Goal: Information Seeking & Learning: Learn about a topic

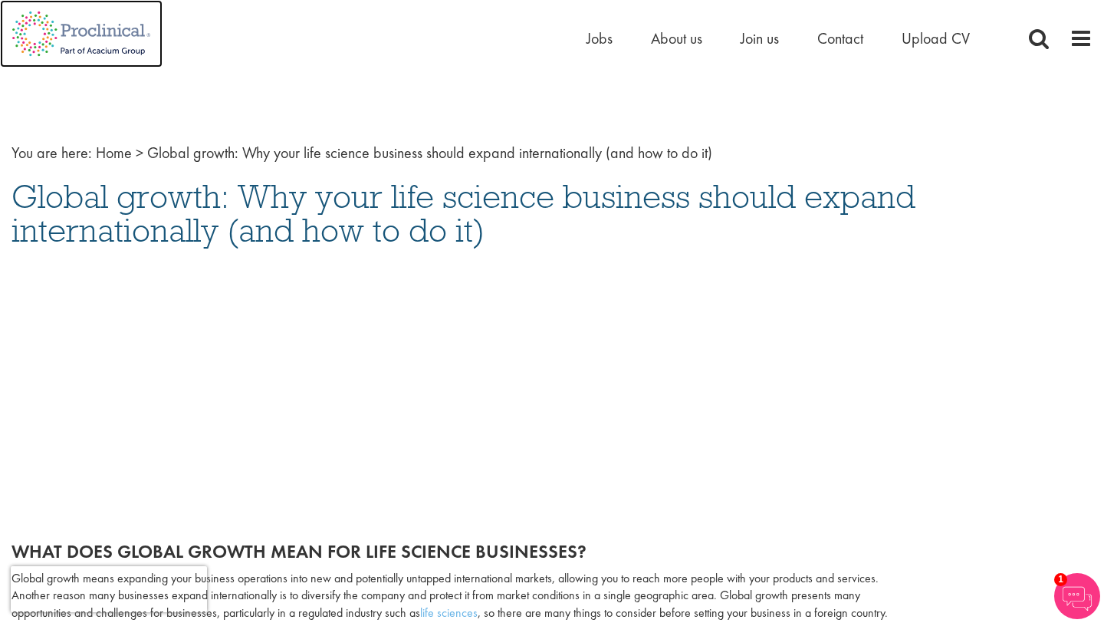
click at [117, 37] on img at bounding box center [81, 33] width 163 height 67
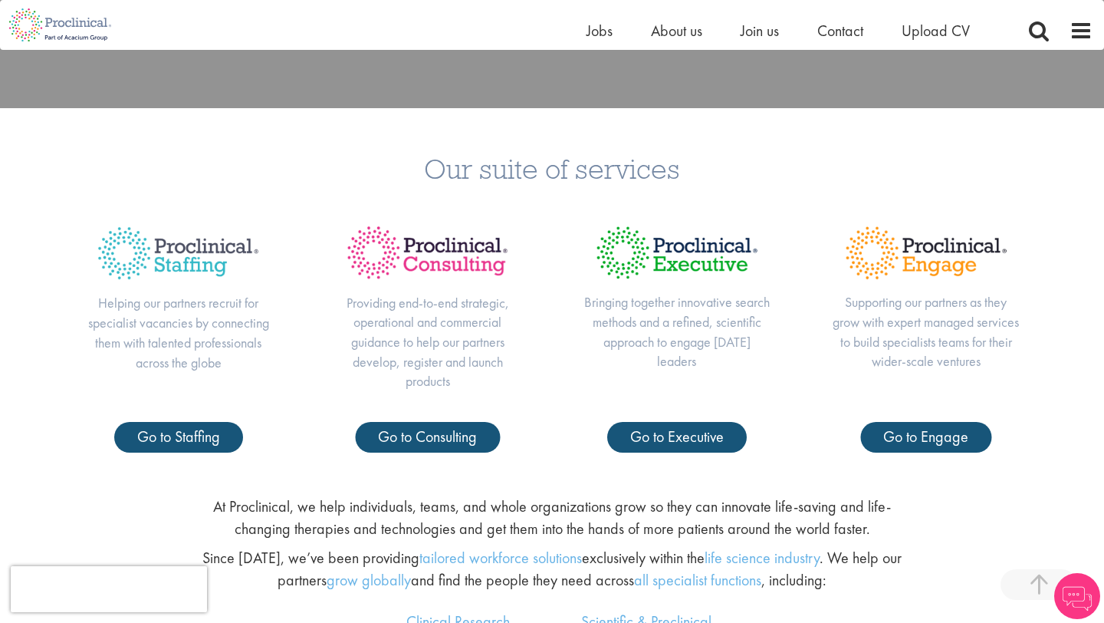
scroll to position [788, 0]
